Goal: Information Seeking & Learning: Learn about a topic

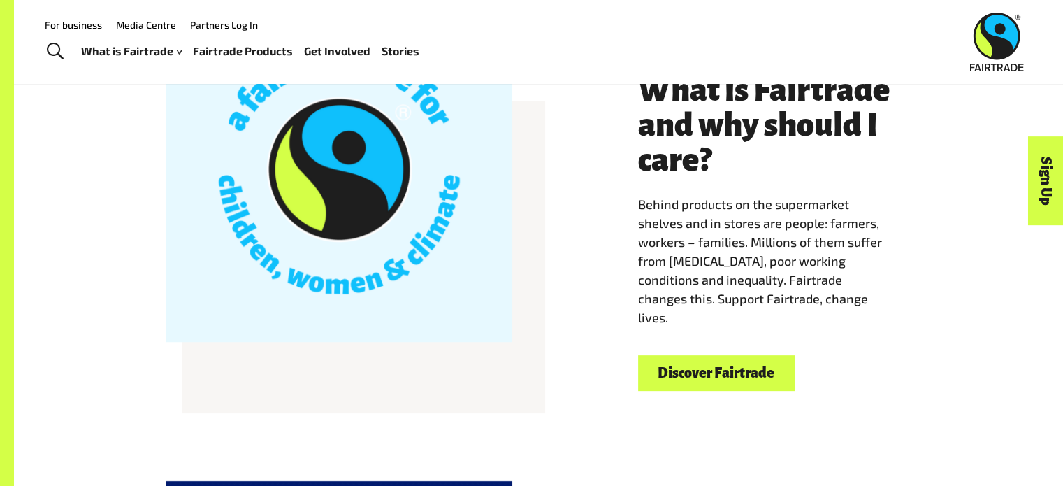
scroll to position [324, 0]
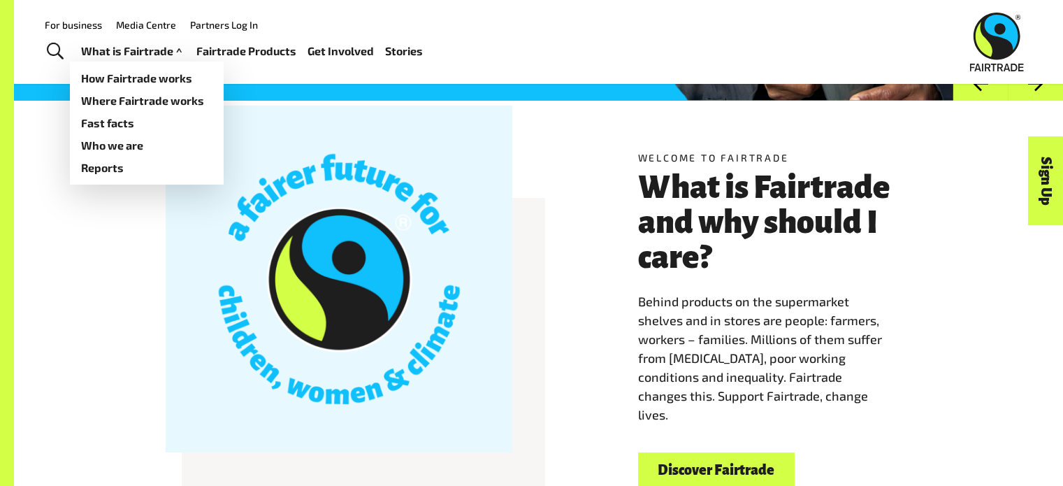
click at [159, 57] on link "What is Fairtrade" at bounding box center [133, 51] width 104 height 20
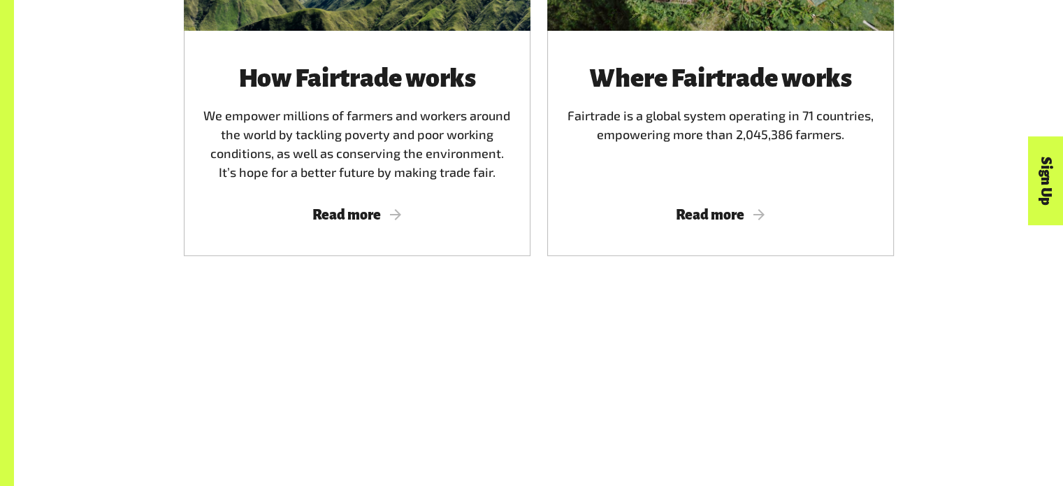
scroll to position [1031, 0]
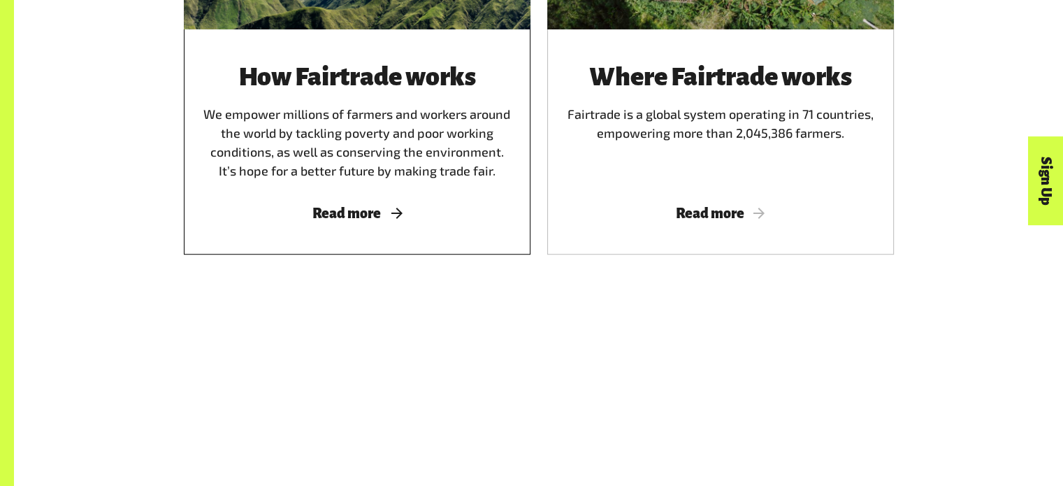
click at [390, 218] on span "Read more" at bounding box center [357, 212] width 313 height 15
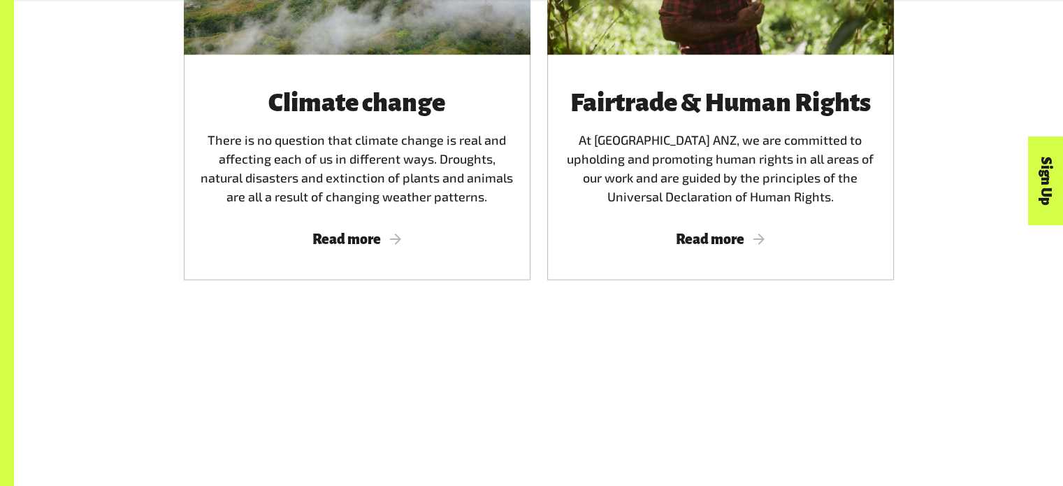
scroll to position [2748, 0]
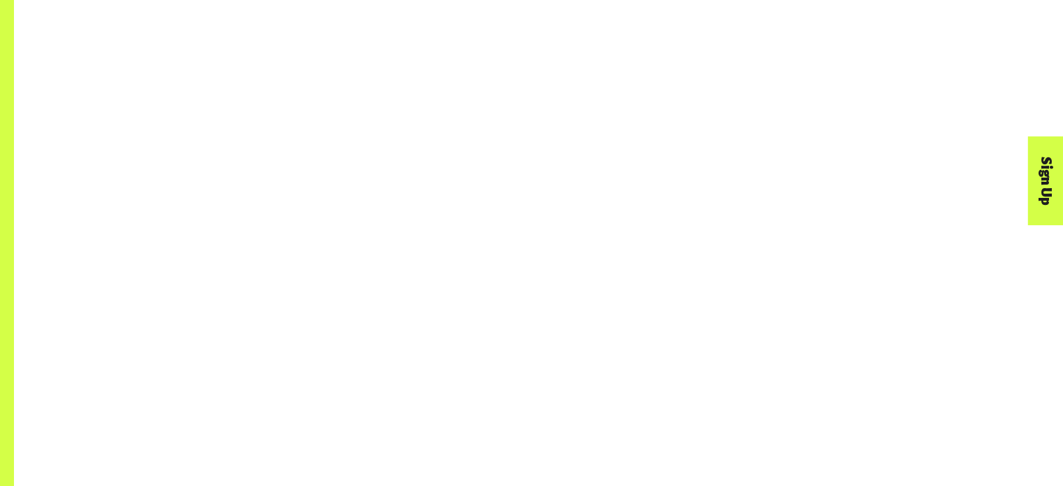
scroll to position [1031, 0]
